Goal: Information Seeking & Learning: Learn about a topic

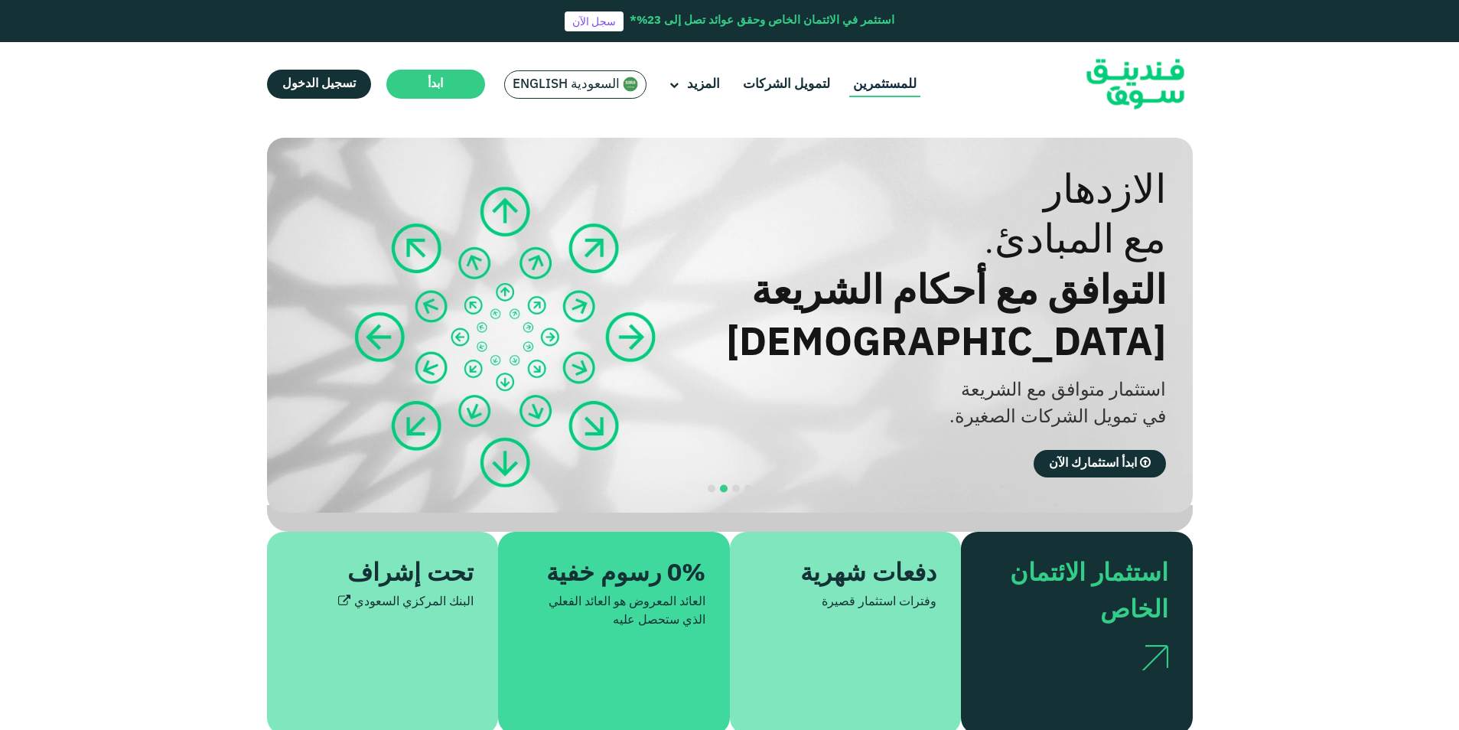
click at [869, 81] on link "للمستثمرين" at bounding box center [884, 84] width 71 height 25
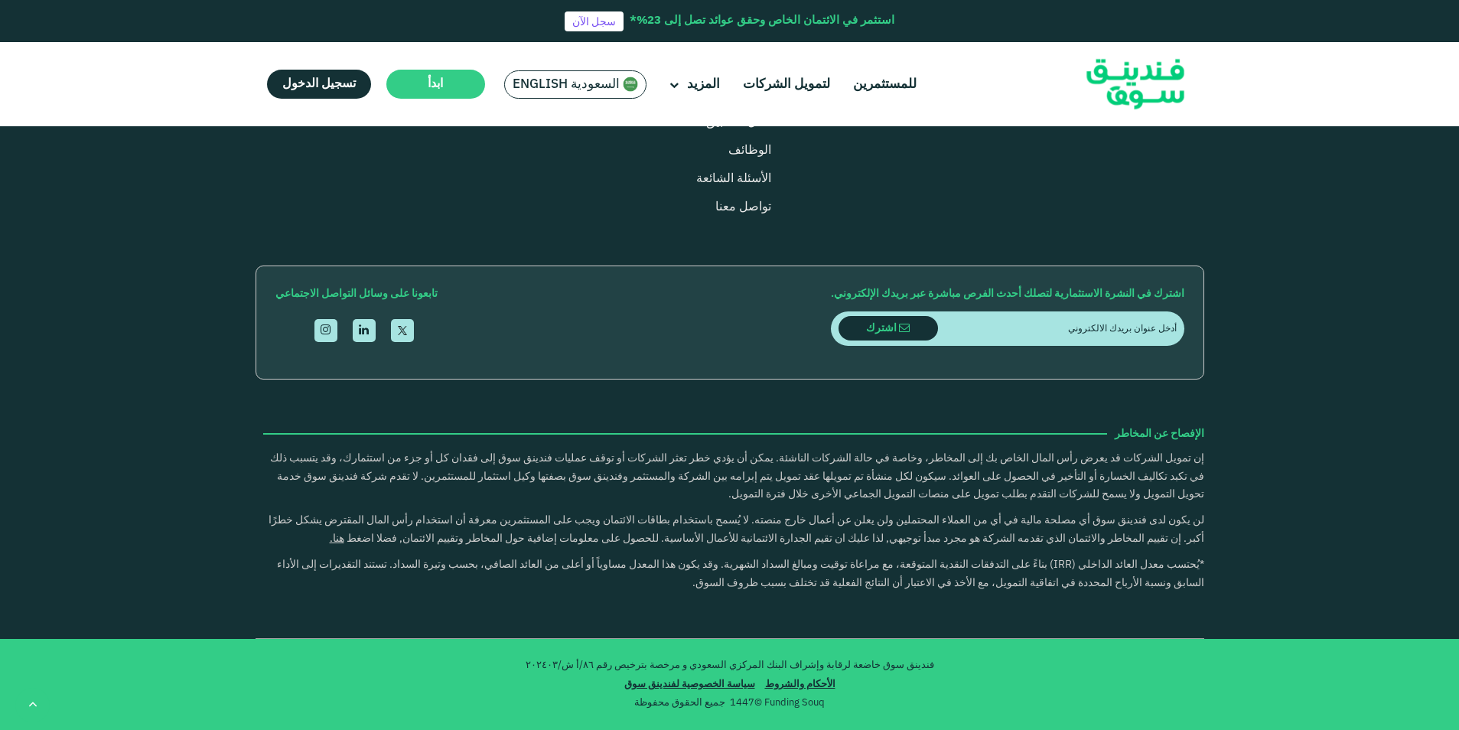
scroll to position [2832, 0]
type tc-range-slider "5"
drag, startPoint x: 688, startPoint y: 416, endPoint x: 659, endPoint y: 422, distance: 29.7
drag, startPoint x: 1129, startPoint y: 413, endPoint x: 1144, endPoint y: 407, distance: 16.2
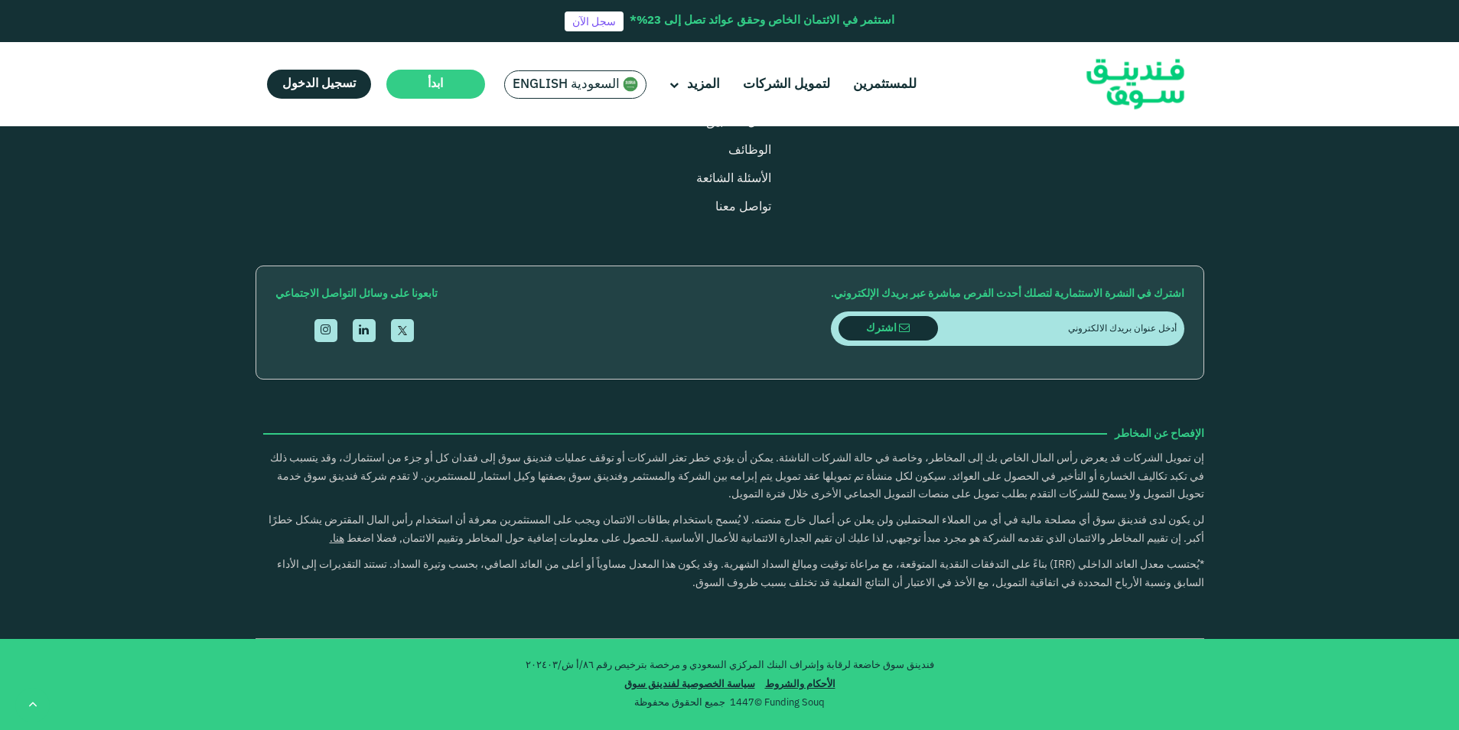
drag, startPoint x: 1118, startPoint y: 417, endPoint x: 1130, endPoint y: 413, distance: 12.8
type tc-range-slider "100000"
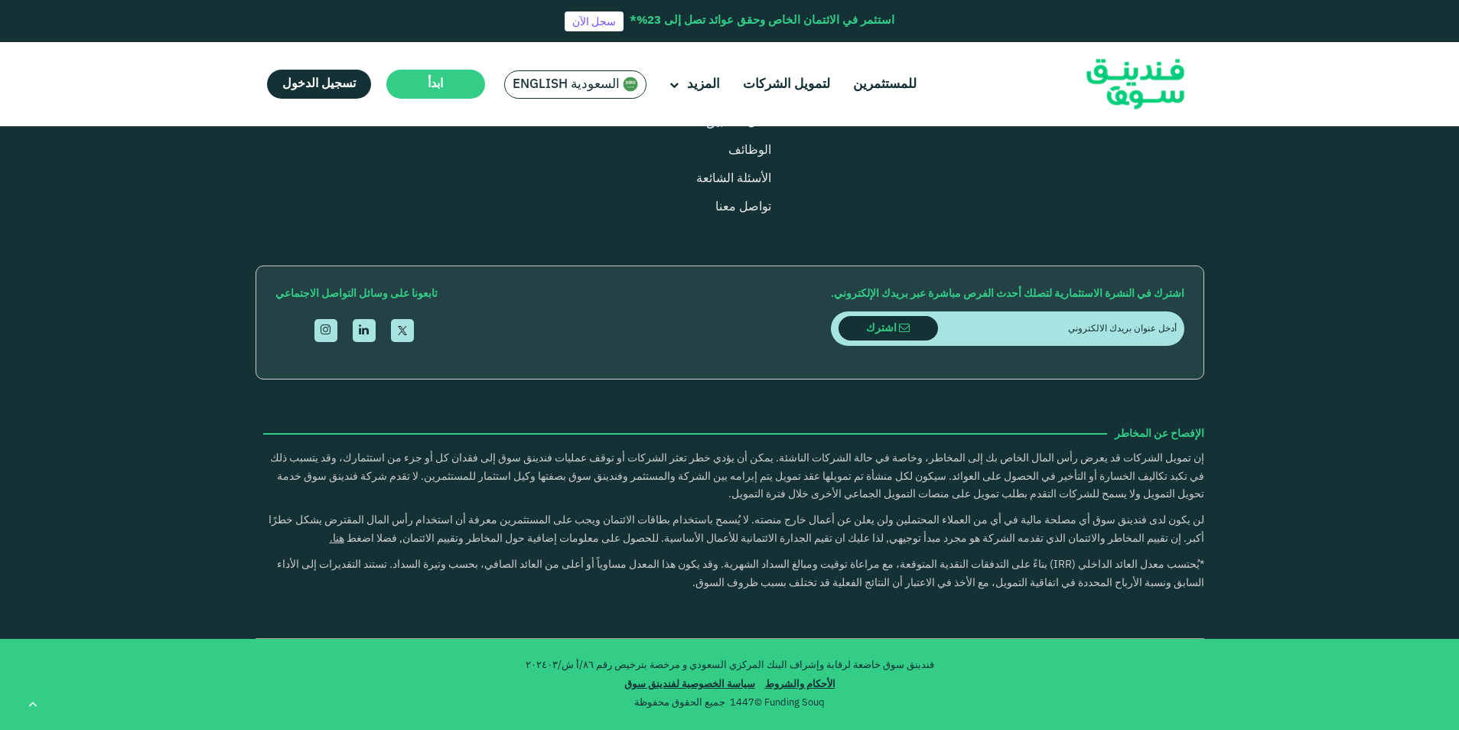
type tc-range-slider "5"
drag, startPoint x: 867, startPoint y: 419, endPoint x: 631, endPoint y: 411, distance: 236.6
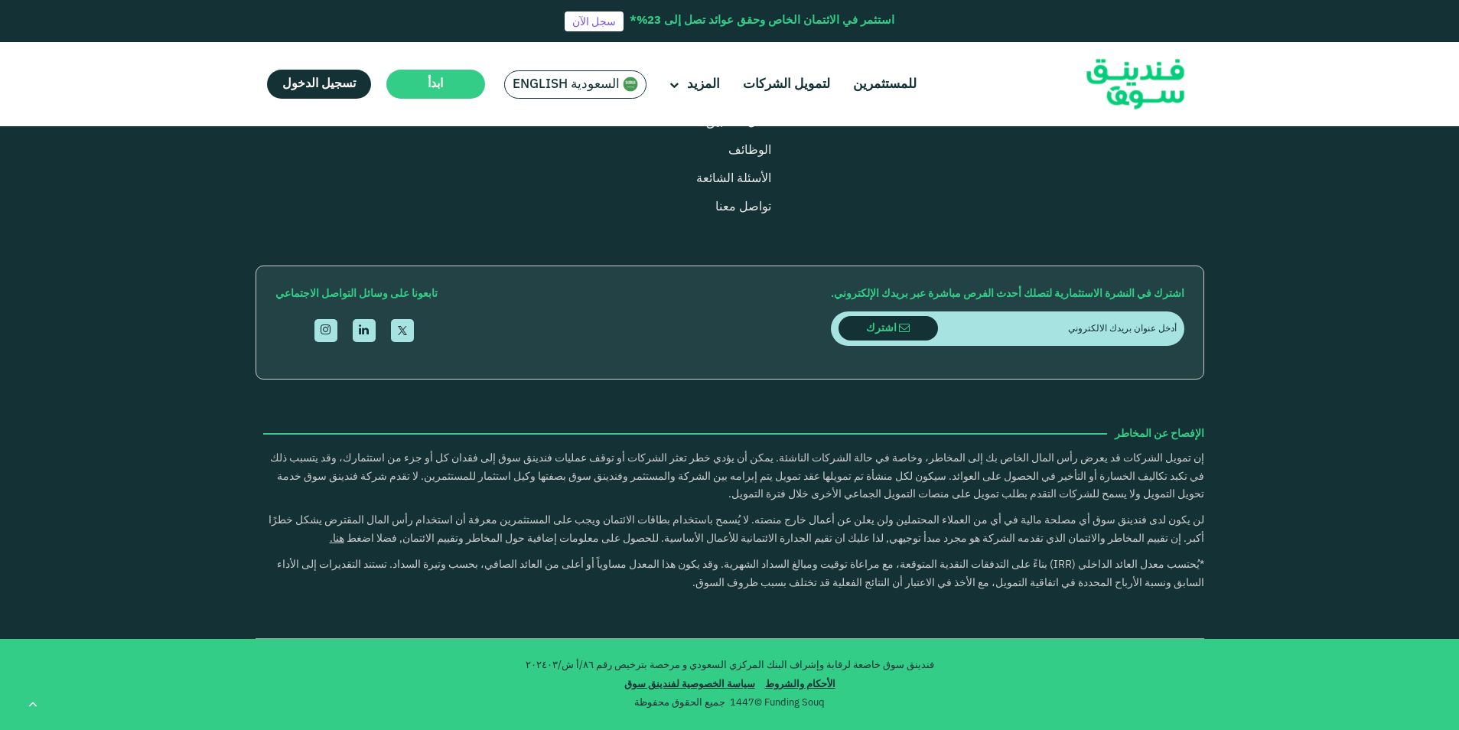
radio input "true"
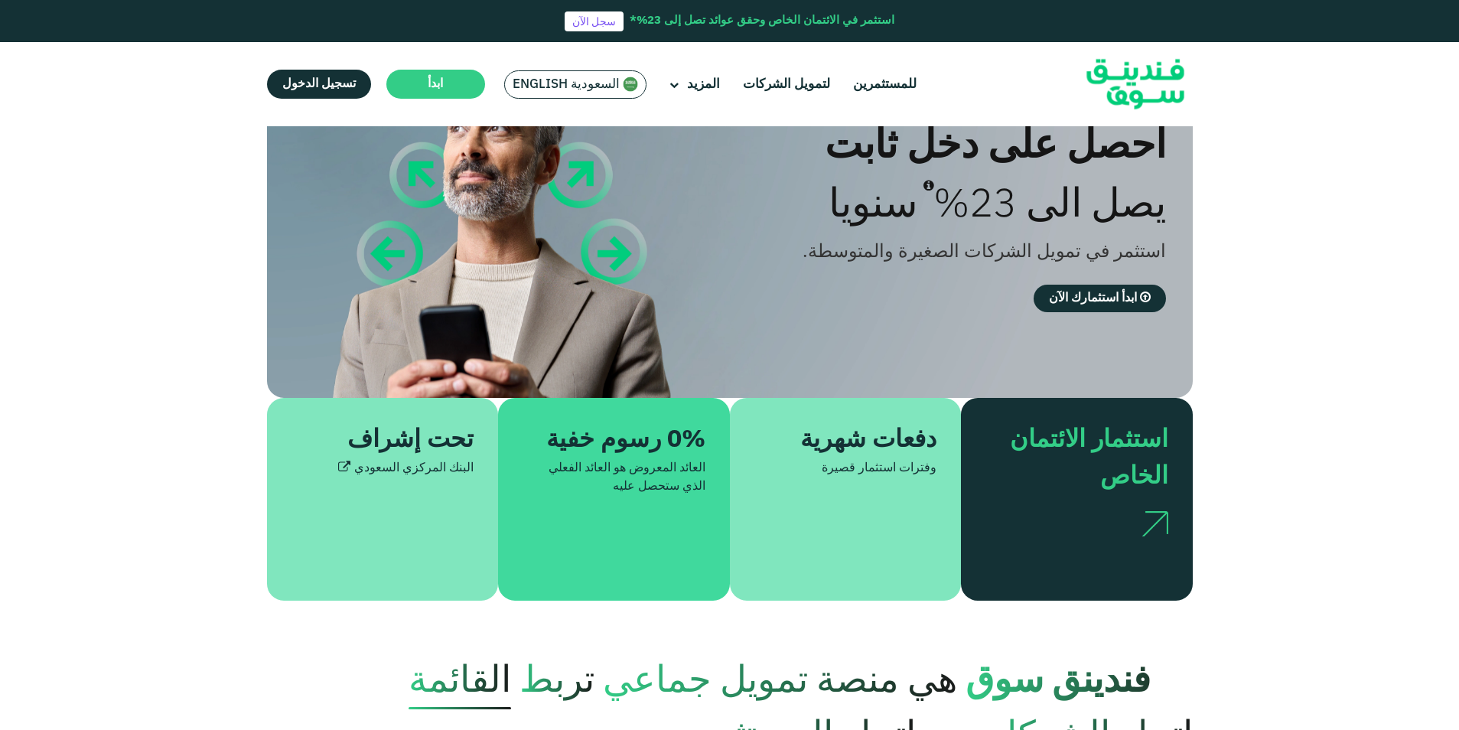
scroll to position [0, 0]
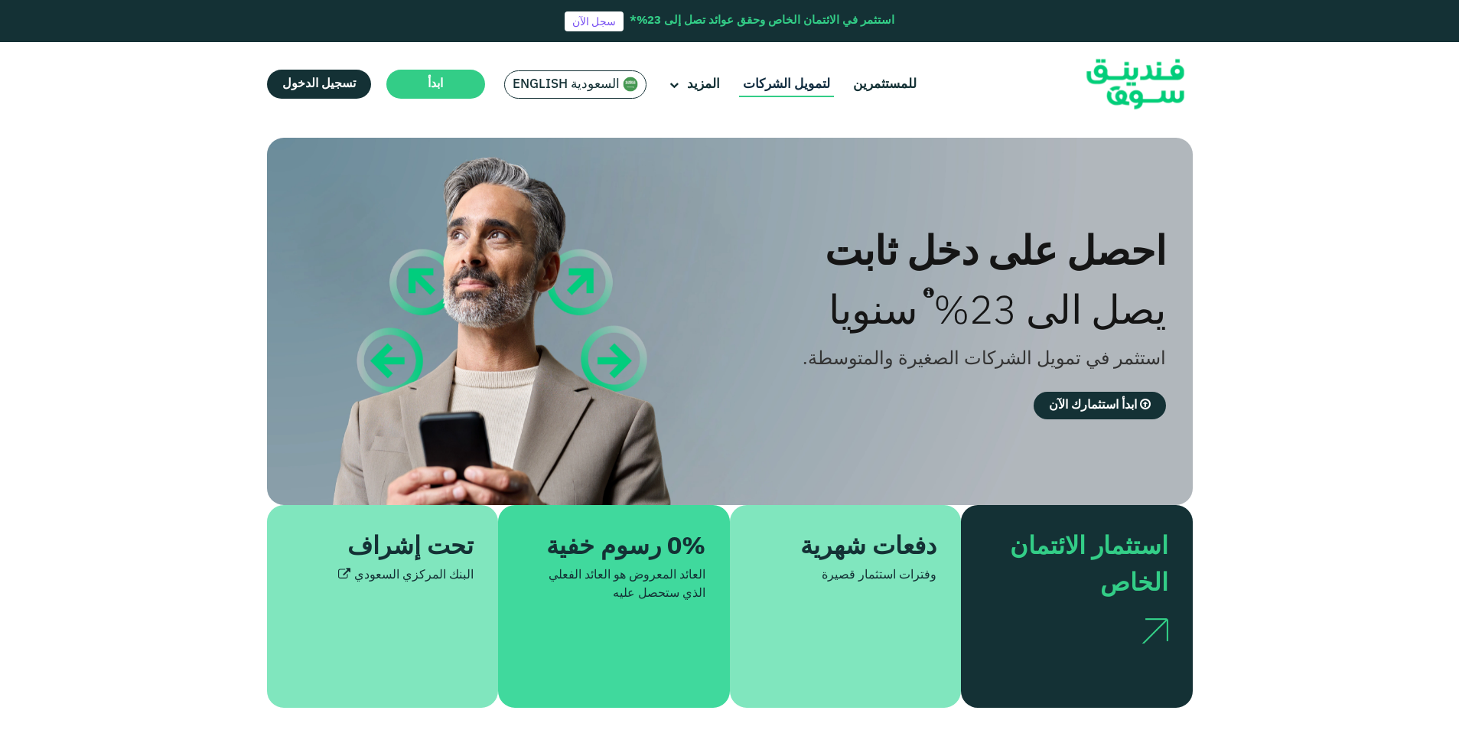
click at [781, 79] on link "لتمويل الشركات" at bounding box center [786, 84] width 95 height 25
